Goal: Task Accomplishment & Management: Use online tool/utility

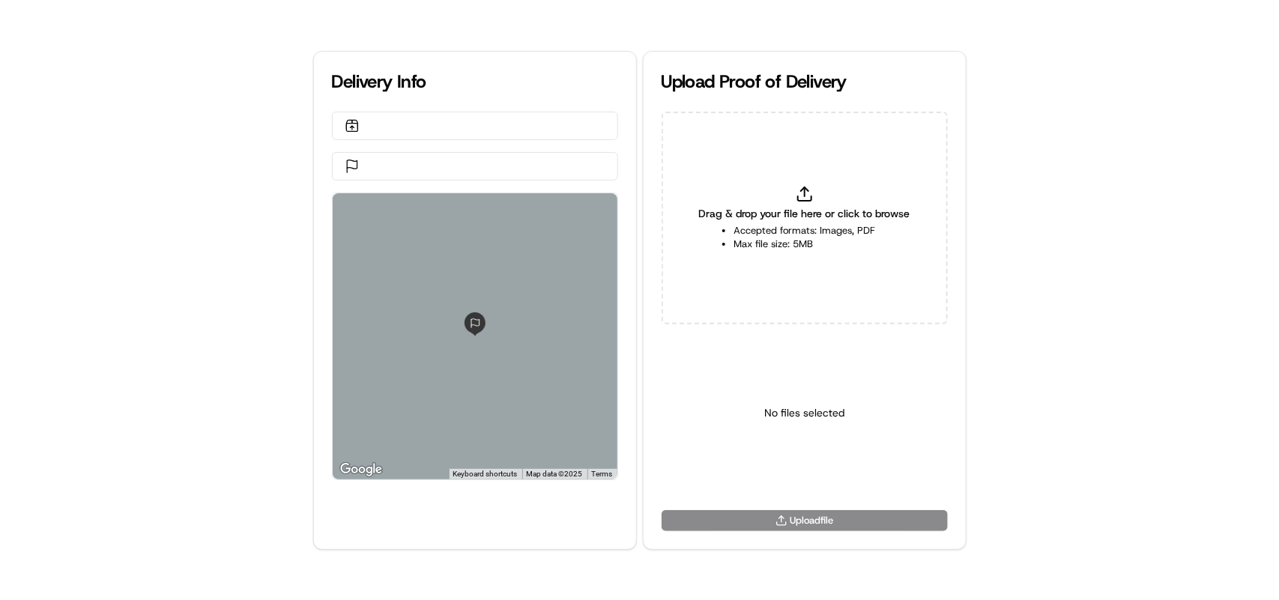
click at [983, 181] on div "Delivery Info ← Move left → Move right ↑ Move up ↓ Move down + Zoom in - Zoom o…" at bounding box center [639, 300] width 1279 height 600
click at [809, 195] on icon at bounding box center [805, 194] width 18 height 18
type input "C:\fakepath\htoc.PNG"
click at [791, 476] on html "Delivery Info ← Move left → Move right ↑ Move up ↓ Move down + Zoom in - Zoom o…" at bounding box center [639, 300] width 1279 height 600
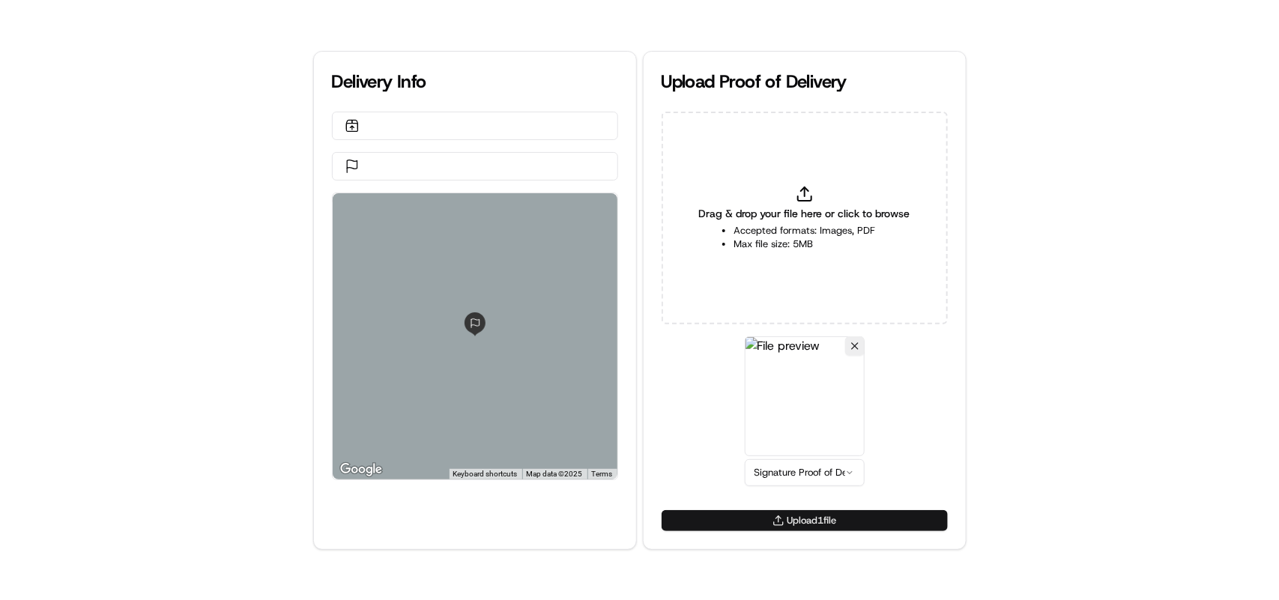
click at [787, 518] on button "Upload 1 file" at bounding box center [805, 520] width 286 height 21
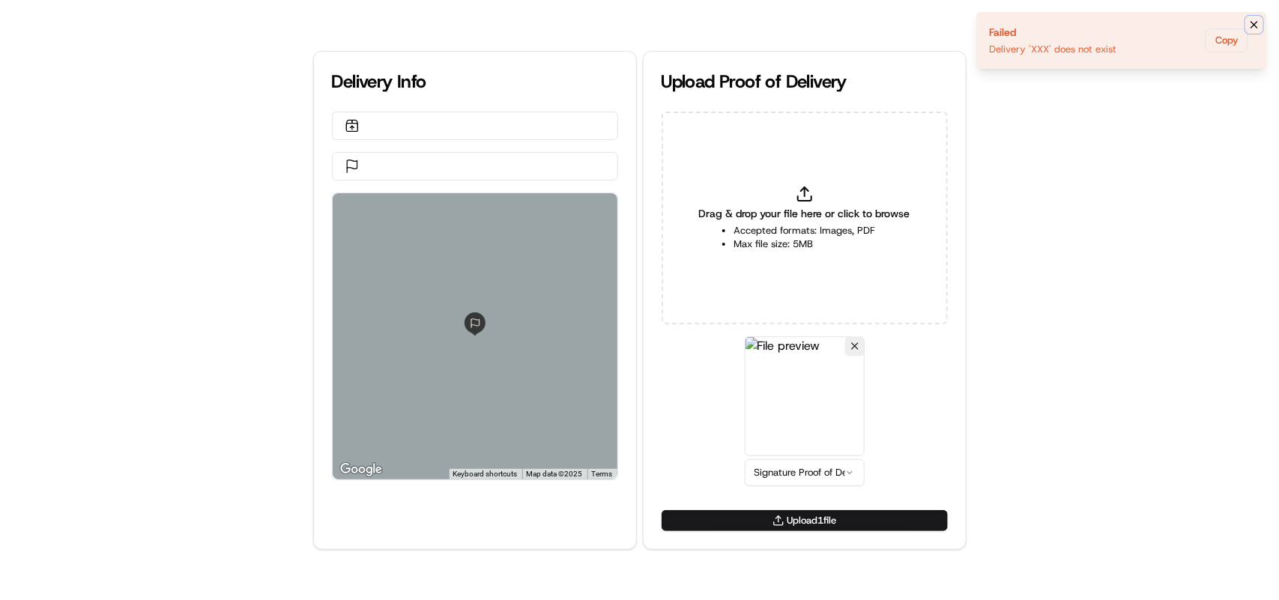
click at [1259, 25] on icon "Notifications (F8)" at bounding box center [1254, 25] width 12 height 12
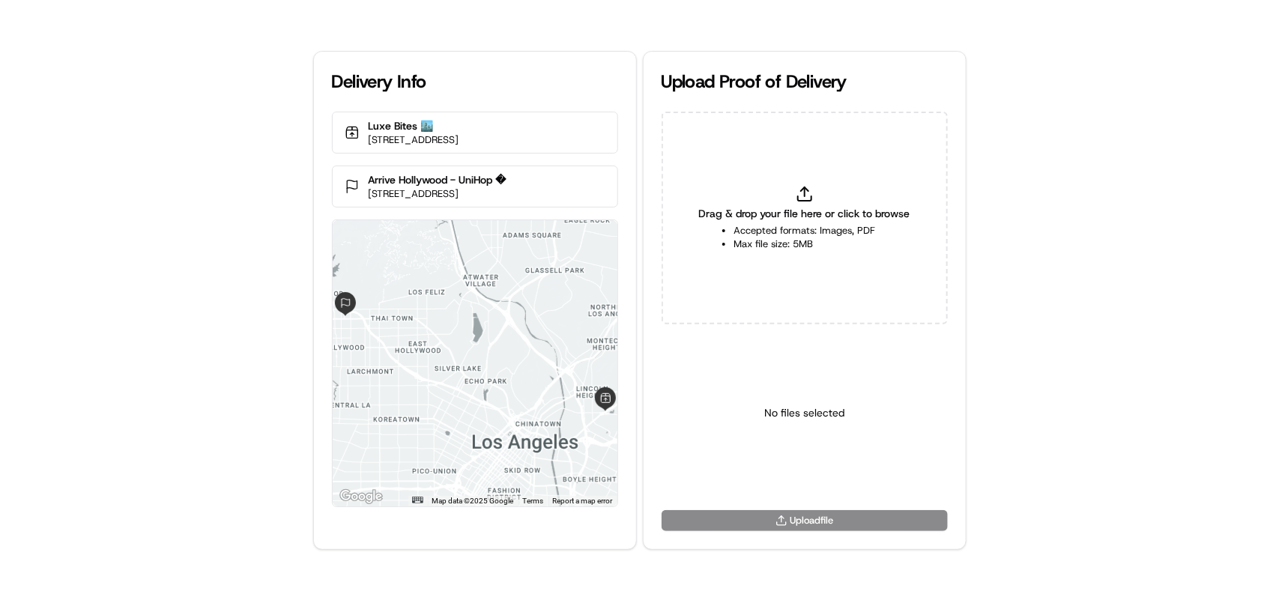
click at [805, 196] on line at bounding box center [805, 191] width 0 height 9
type input "C:\fakepath\htoc.PNG"
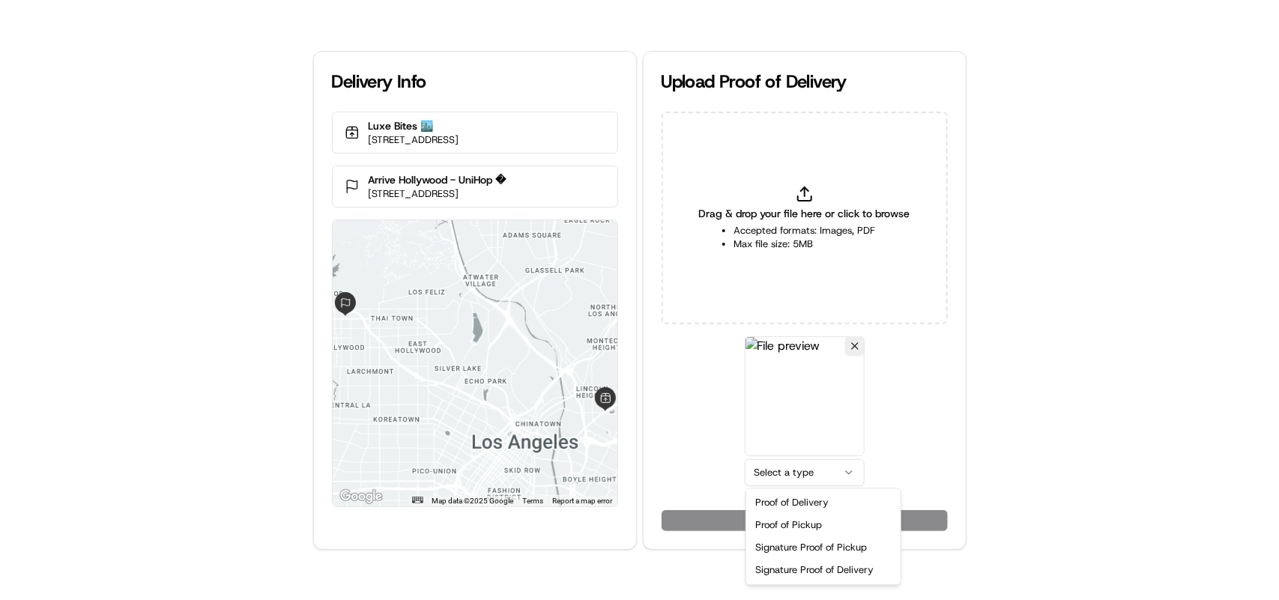
click at [793, 481] on html "Delivery Info Luxe Bites 🏙️ 3317 N Mission Rd k1, Los Angeles, CA 90031, USA Ar…" at bounding box center [639, 300] width 1279 height 600
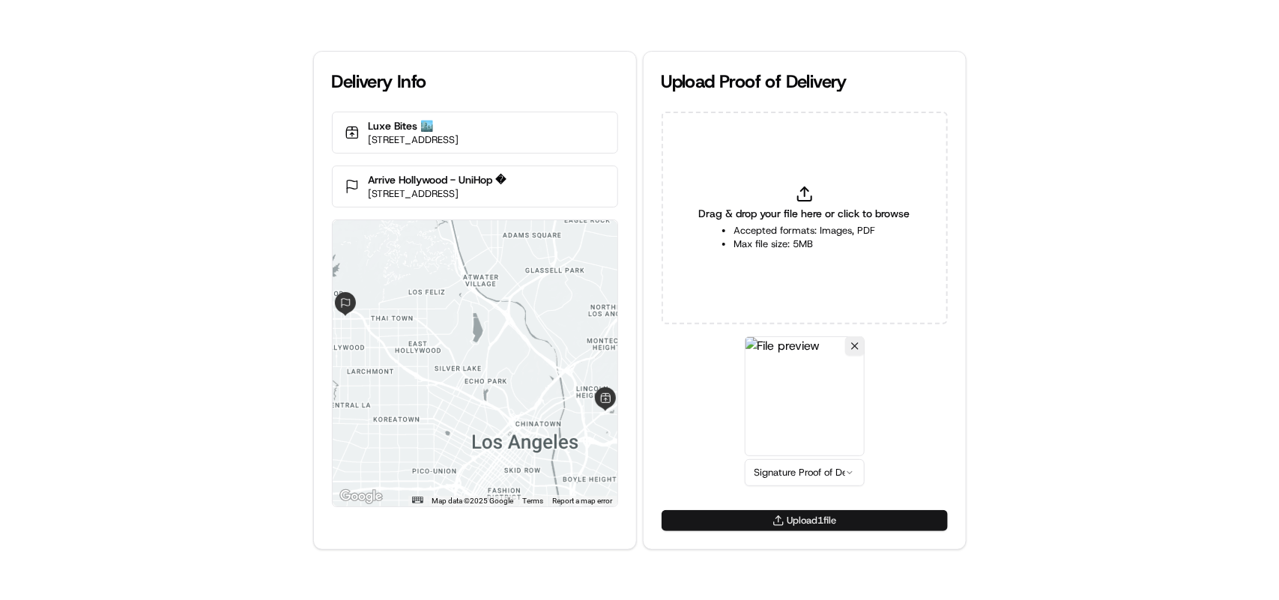
click at [799, 521] on button "Upload 1 file" at bounding box center [805, 520] width 286 height 21
